Goal: Information Seeking & Learning: Learn about a topic

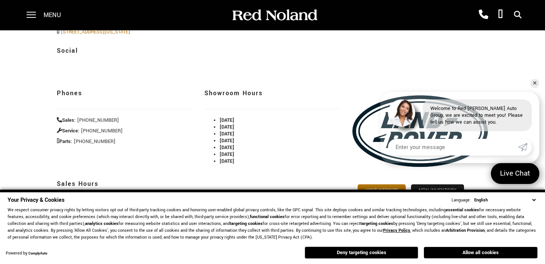
scroll to position [70, 0]
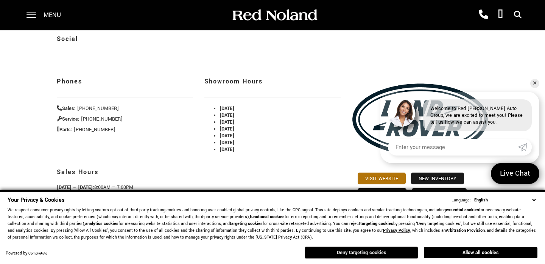
click at [382, 252] on button "Deny targeting cookies" at bounding box center [362, 252] width 114 height 12
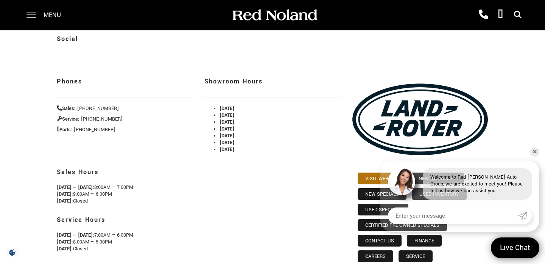
click at [33, 17] on span at bounding box center [31, 15] width 9 height 30
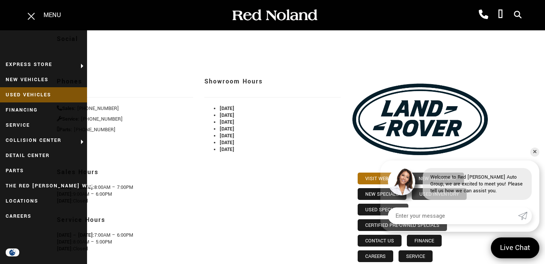
click at [34, 97] on link "Used Vehicles" at bounding box center [43, 94] width 87 height 15
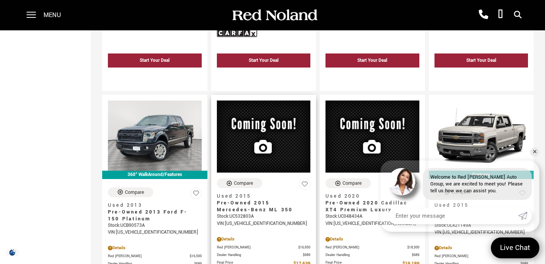
scroll to position [752, 0]
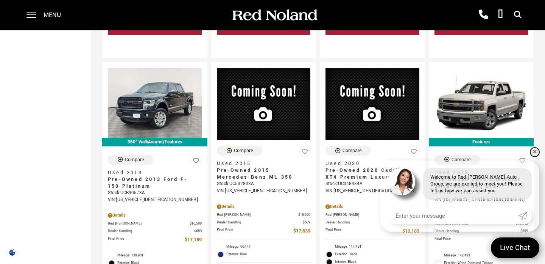
click at [534, 153] on link "✕" at bounding box center [534, 151] width 9 height 9
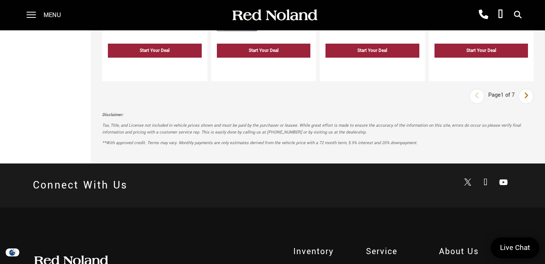
scroll to position [1742, 0]
click at [526, 89] on icon "next page" at bounding box center [526, 95] width 5 height 12
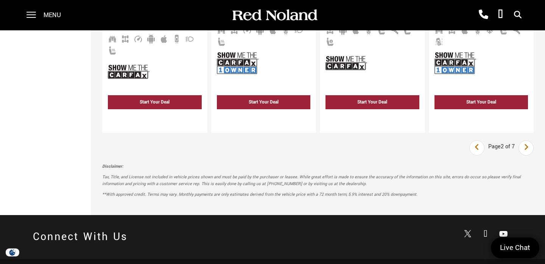
scroll to position [1691, 0]
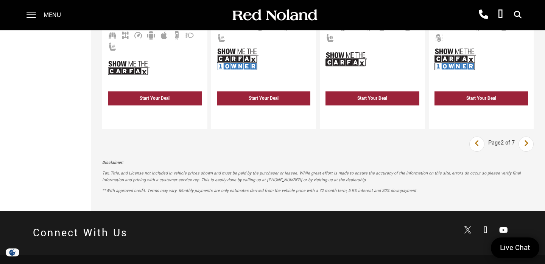
click at [524, 137] on icon "next page" at bounding box center [526, 143] width 5 height 12
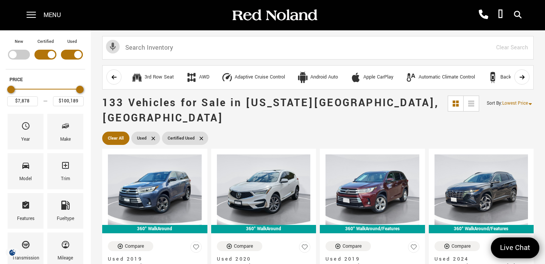
click at [517, 103] on span "Lowest Price" at bounding box center [515, 103] width 26 height 6
click at [408, 103] on span "133 Vehicles for Sale in Colorado Springs, CO" at bounding box center [275, 110] width 346 height 30
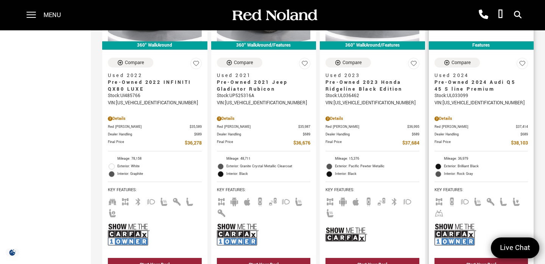
scroll to position [1204, 0]
